Goal: Transaction & Acquisition: Purchase product/service

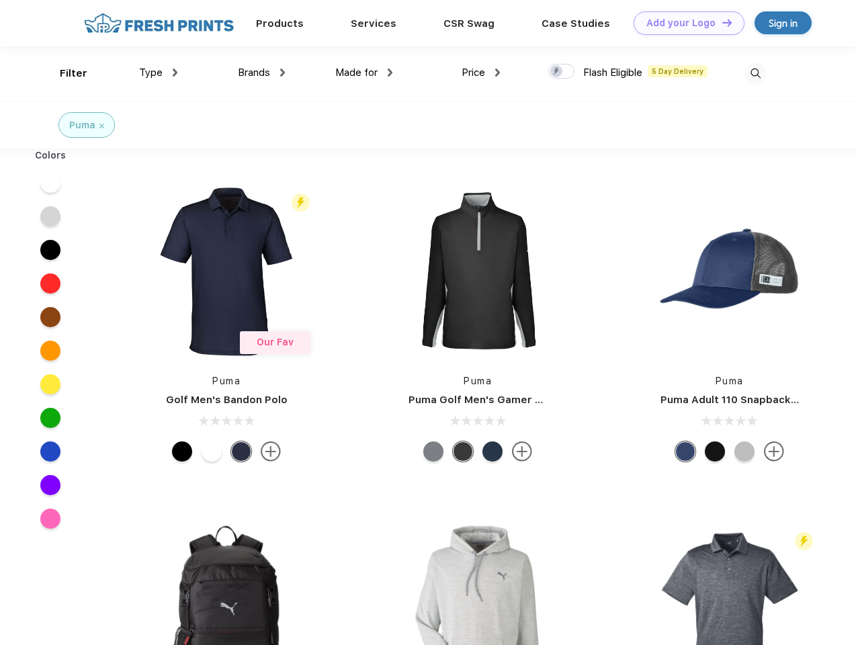
click at [684, 23] on link "Add your Logo Design Tool" at bounding box center [689, 23] width 111 height 24
click at [0, 0] on div "Design Tool" at bounding box center [0, 0] width 0 height 0
click at [721, 22] on link "Add your Logo Design Tool" at bounding box center [689, 23] width 111 height 24
click at [64, 73] on div "Filter" at bounding box center [74, 73] width 28 height 15
click at [159, 73] on span "Type" at bounding box center [151, 73] width 24 height 12
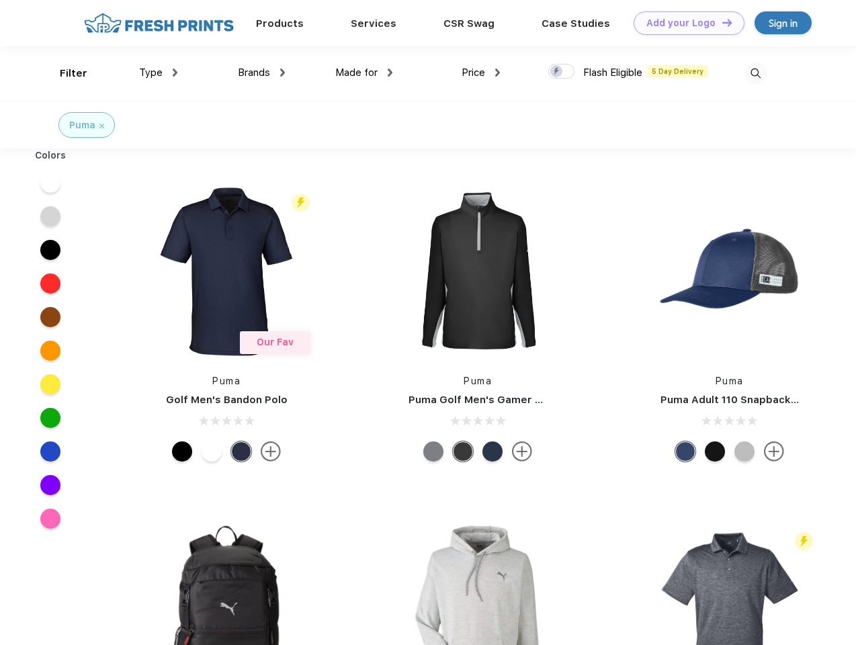
click at [261, 73] on span "Brands" at bounding box center [254, 73] width 32 height 12
click at [364, 73] on span "Made for" at bounding box center [356, 73] width 42 height 12
click at [481, 73] on span "Price" at bounding box center [474, 73] width 24 height 12
click at [562, 72] on div at bounding box center [561, 71] width 26 height 15
click at [557, 72] on input "checkbox" at bounding box center [552, 67] width 9 height 9
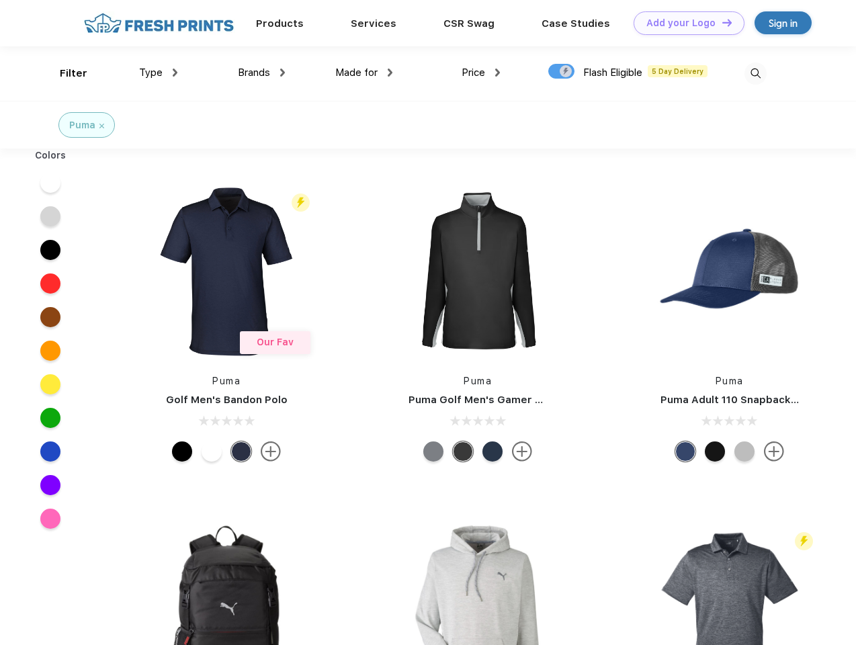
click at [755, 73] on img at bounding box center [755, 73] width 22 height 22
